Goal: Use online tool/utility: Use online tool/utility

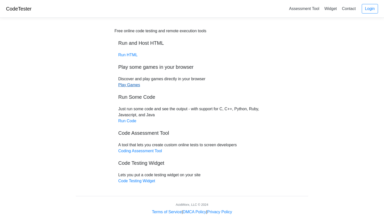
click at [133, 84] on link "Play Games" at bounding box center [129, 85] width 22 height 4
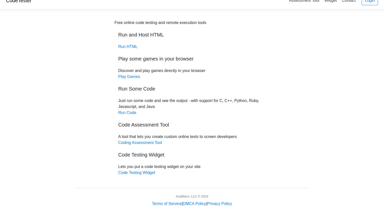
scroll to position [11, 0]
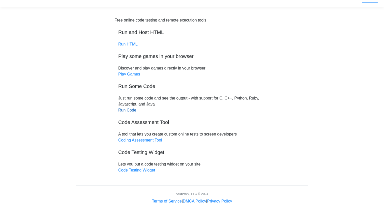
click at [132, 110] on link "Run Code" at bounding box center [127, 110] width 18 height 4
